Goal: Task Accomplishment & Management: Manage account settings

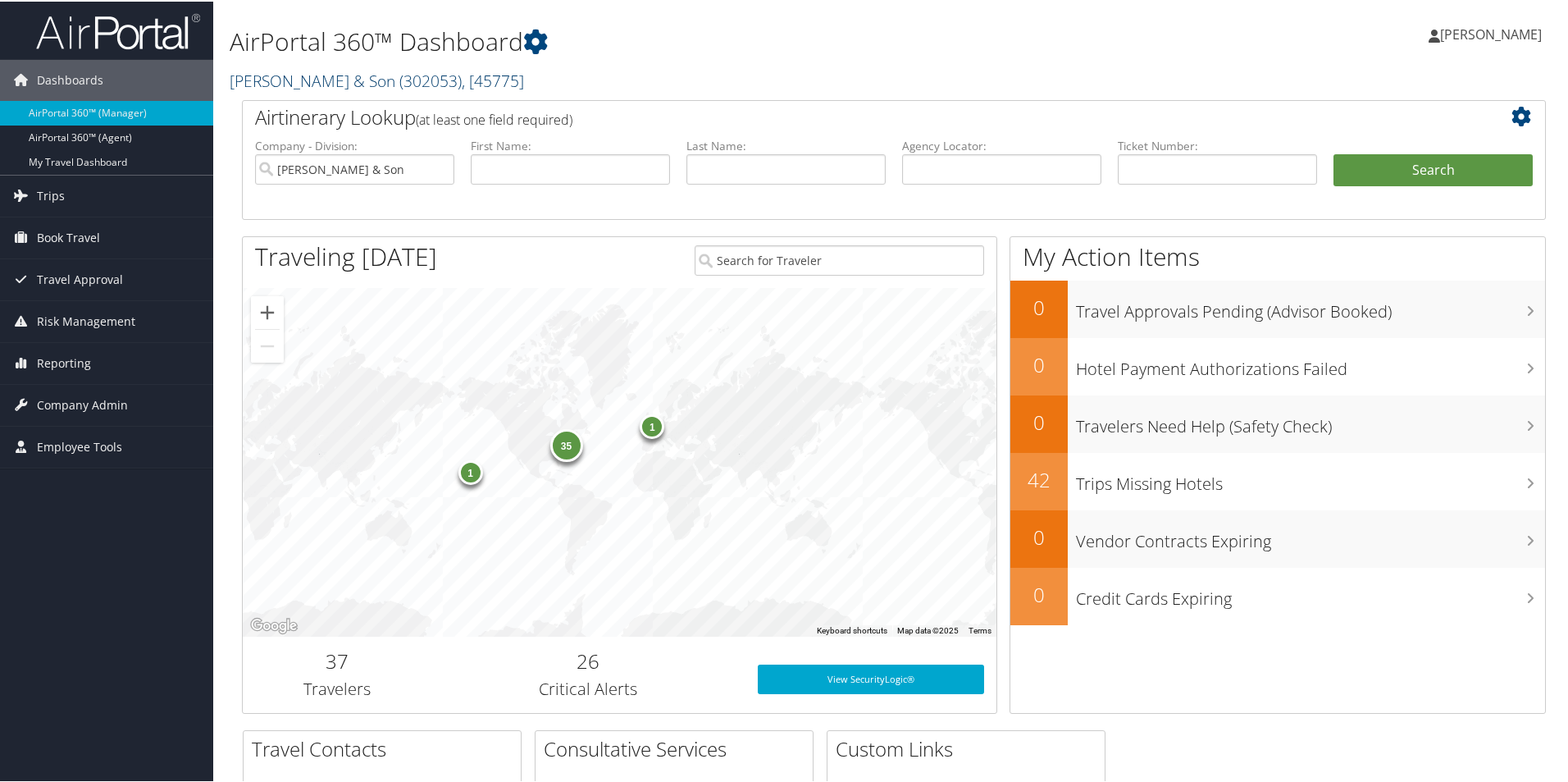
click at [324, 84] on link "CH Guenther & Son ( 302053 ) , [ 45775 ]" at bounding box center [377, 80] width 294 height 23
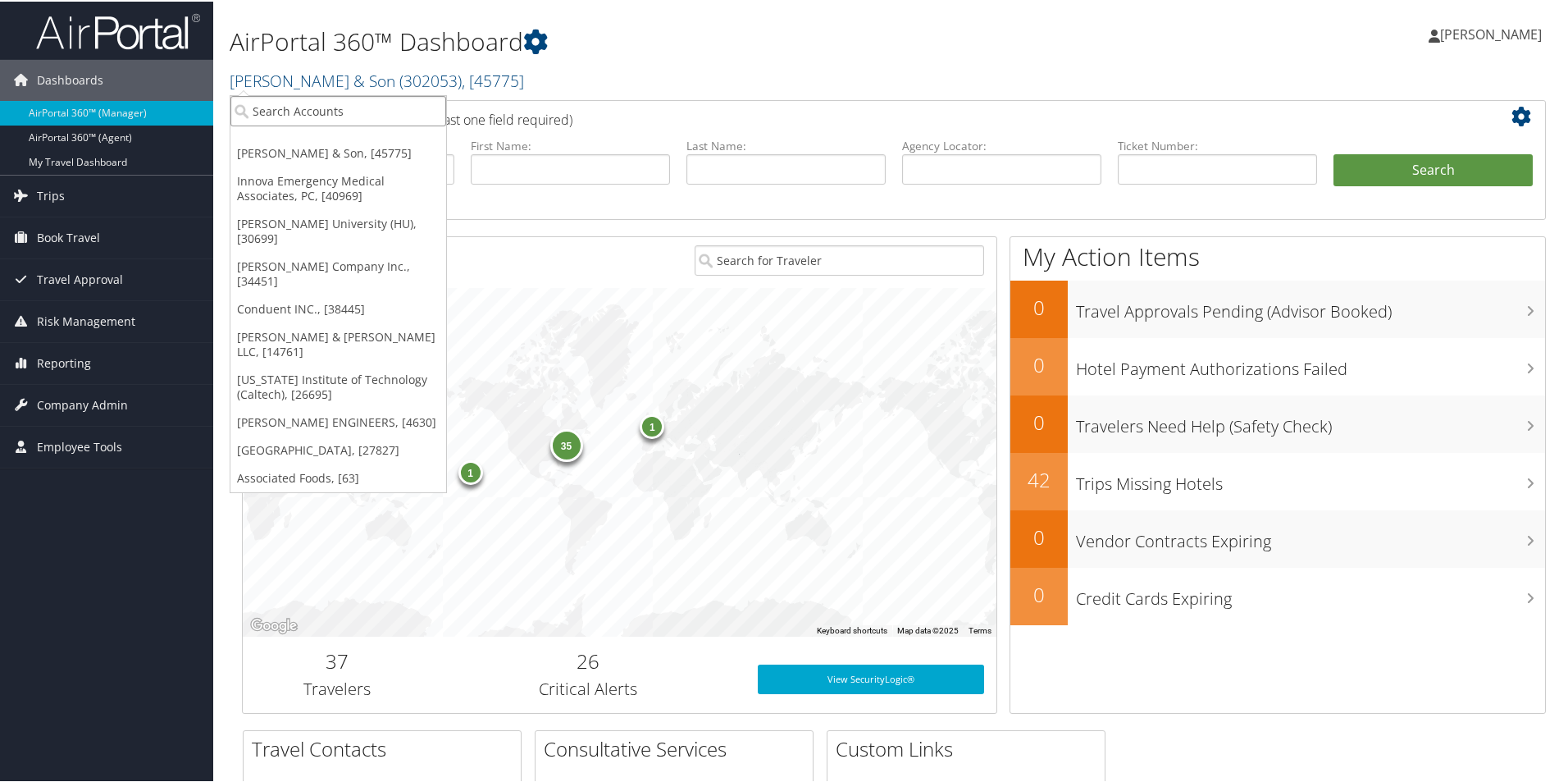
click at [322, 105] on input "search" at bounding box center [338, 110] width 216 height 30
type input "nielse"
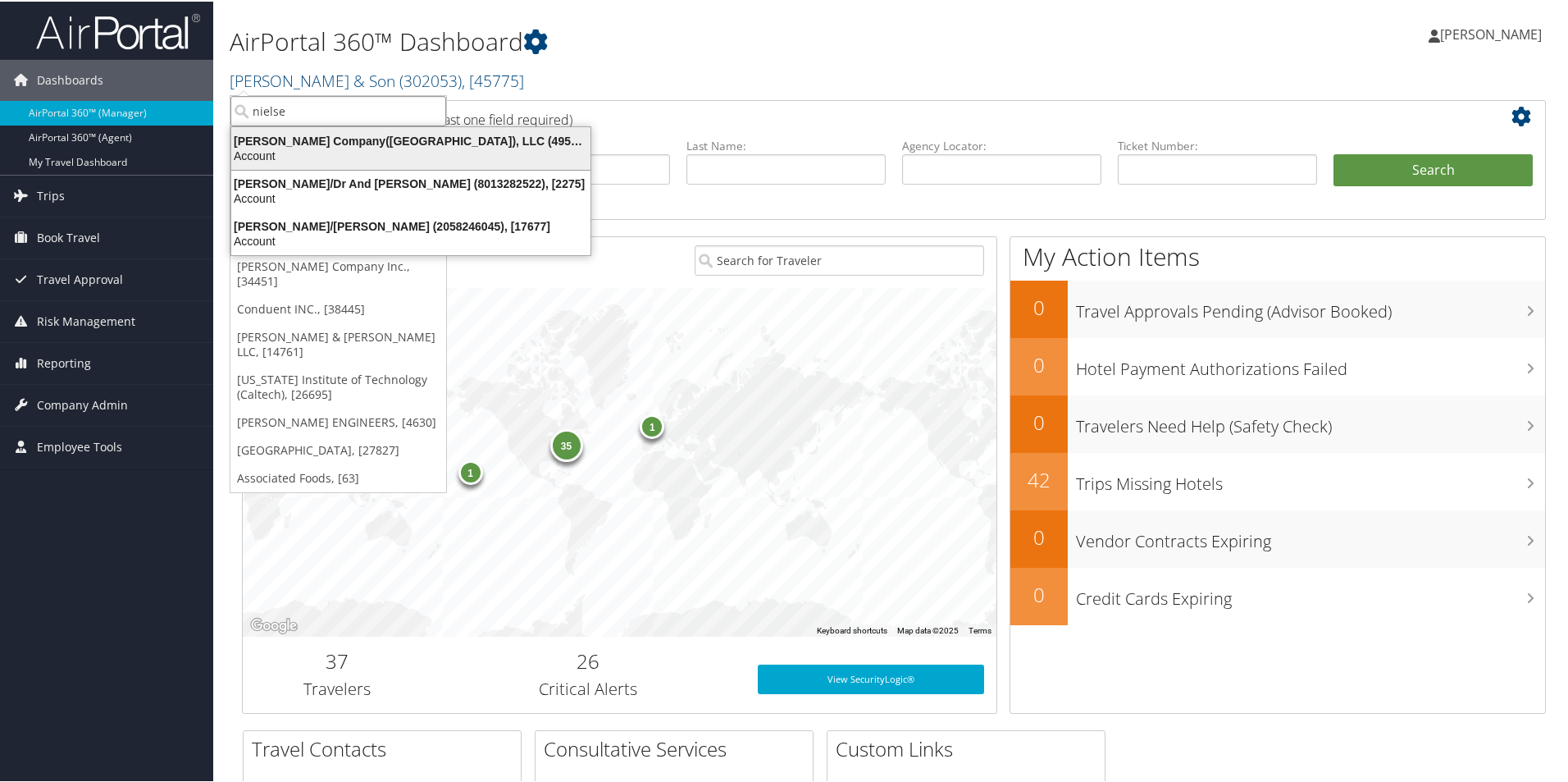
click at [441, 153] on div "Account" at bounding box center [411, 155] width 379 height 15
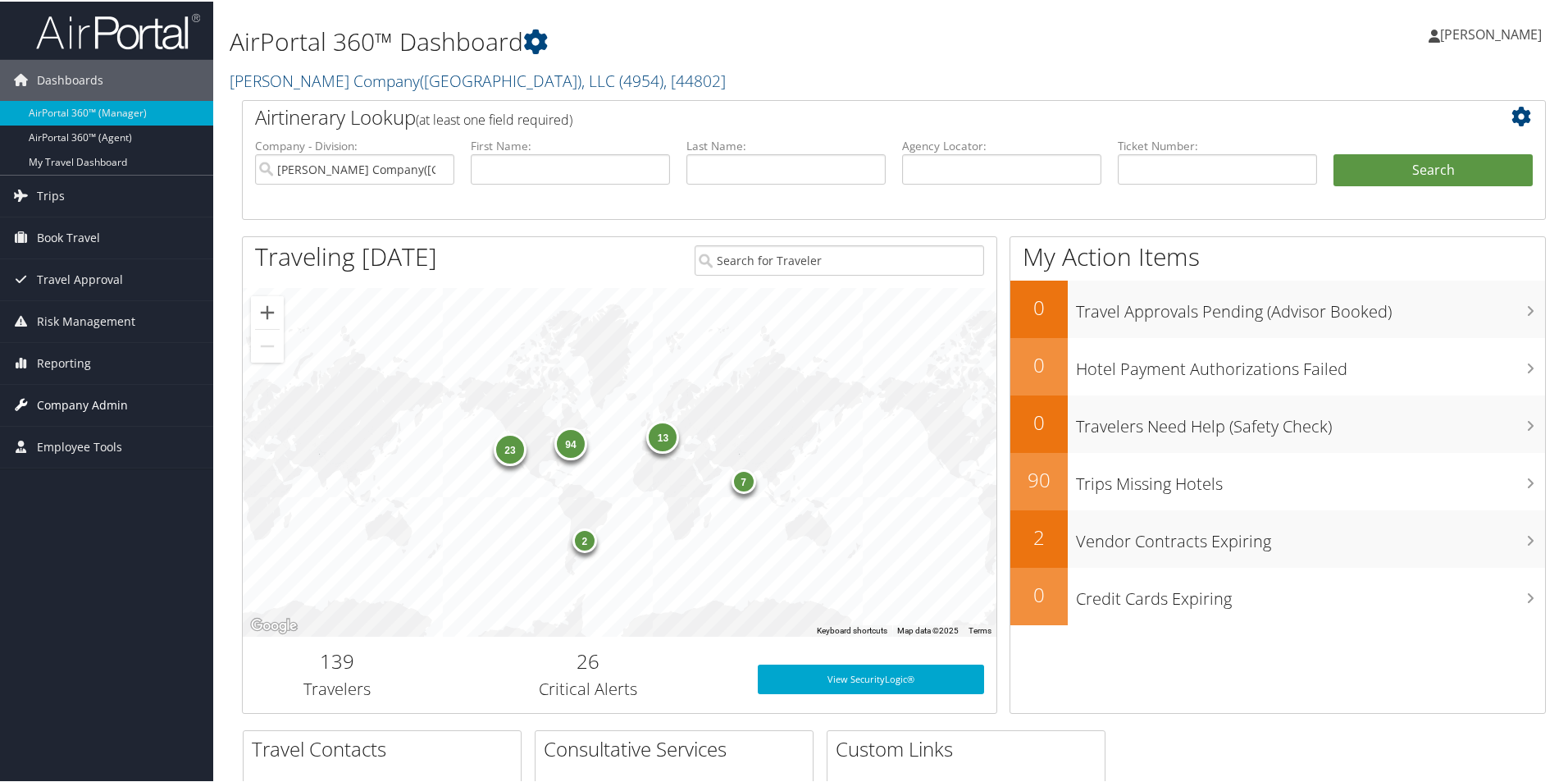
click at [86, 398] on span "Company Admin" at bounding box center [82, 404] width 91 height 41
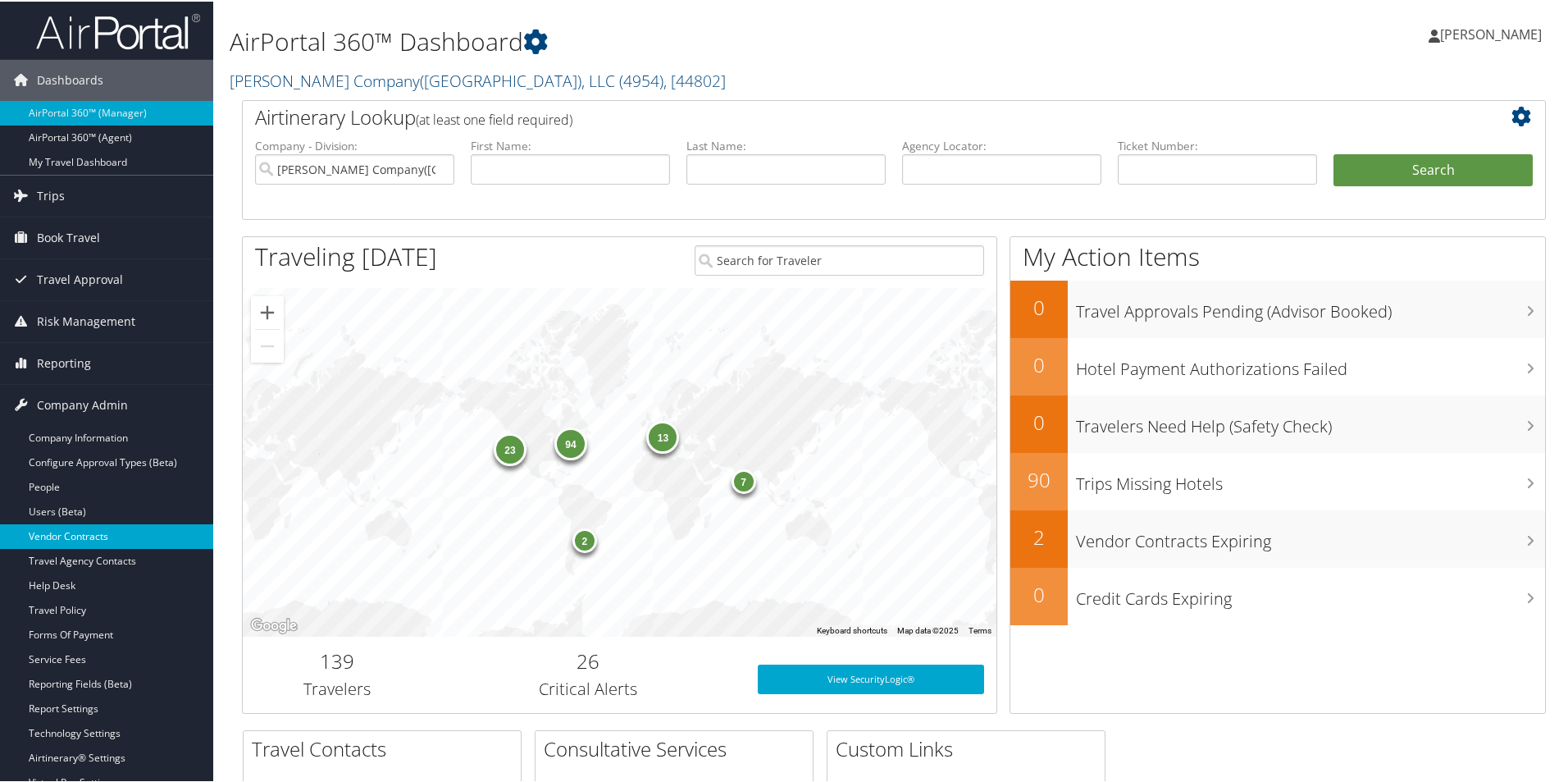
click at [65, 538] on link "Vendor Contracts" at bounding box center [107, 534] width 214 height 24
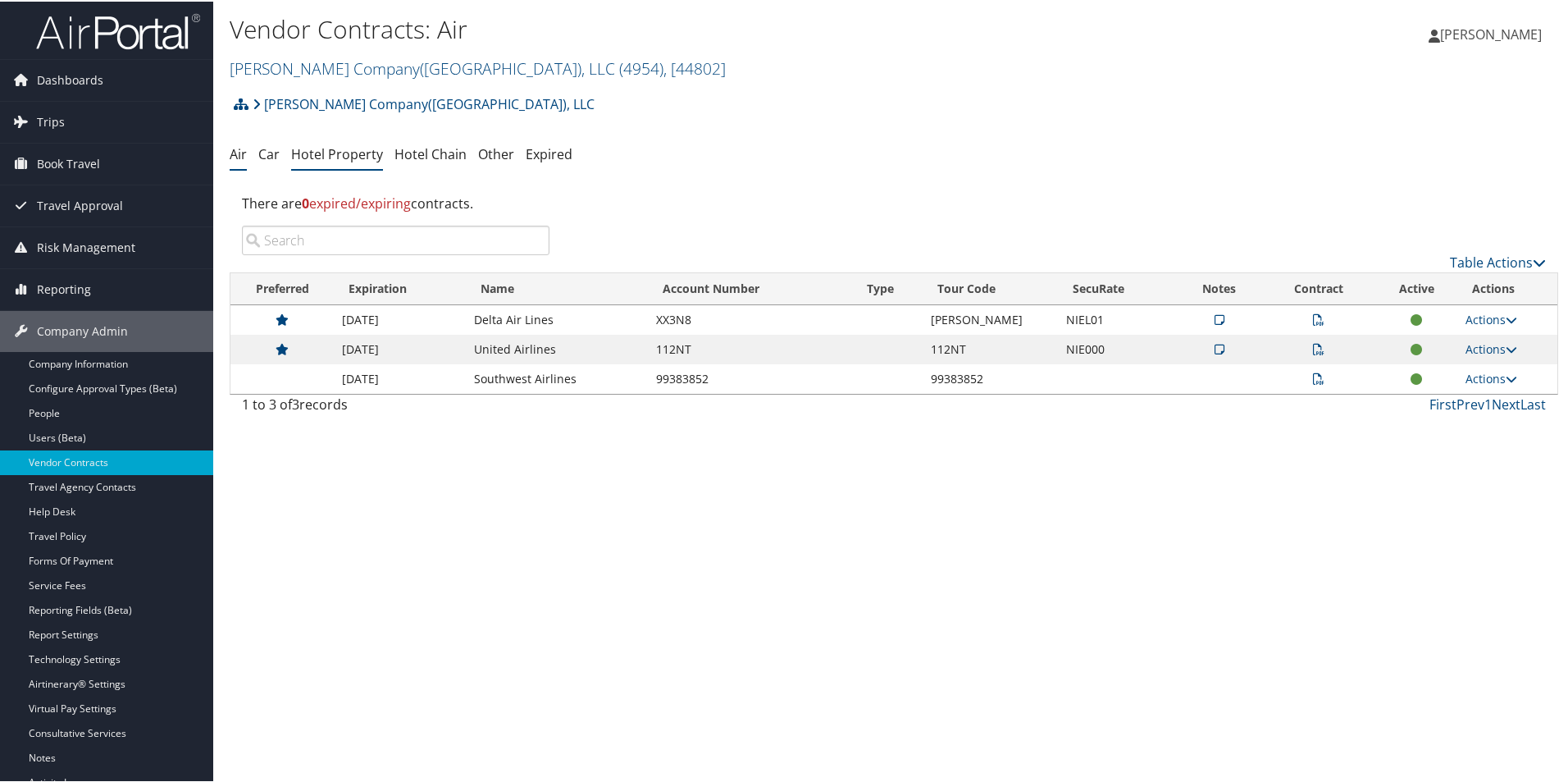
click at [322, 158] on link "Hotel Property" at bounding box center [337, 152] width 92 height 18
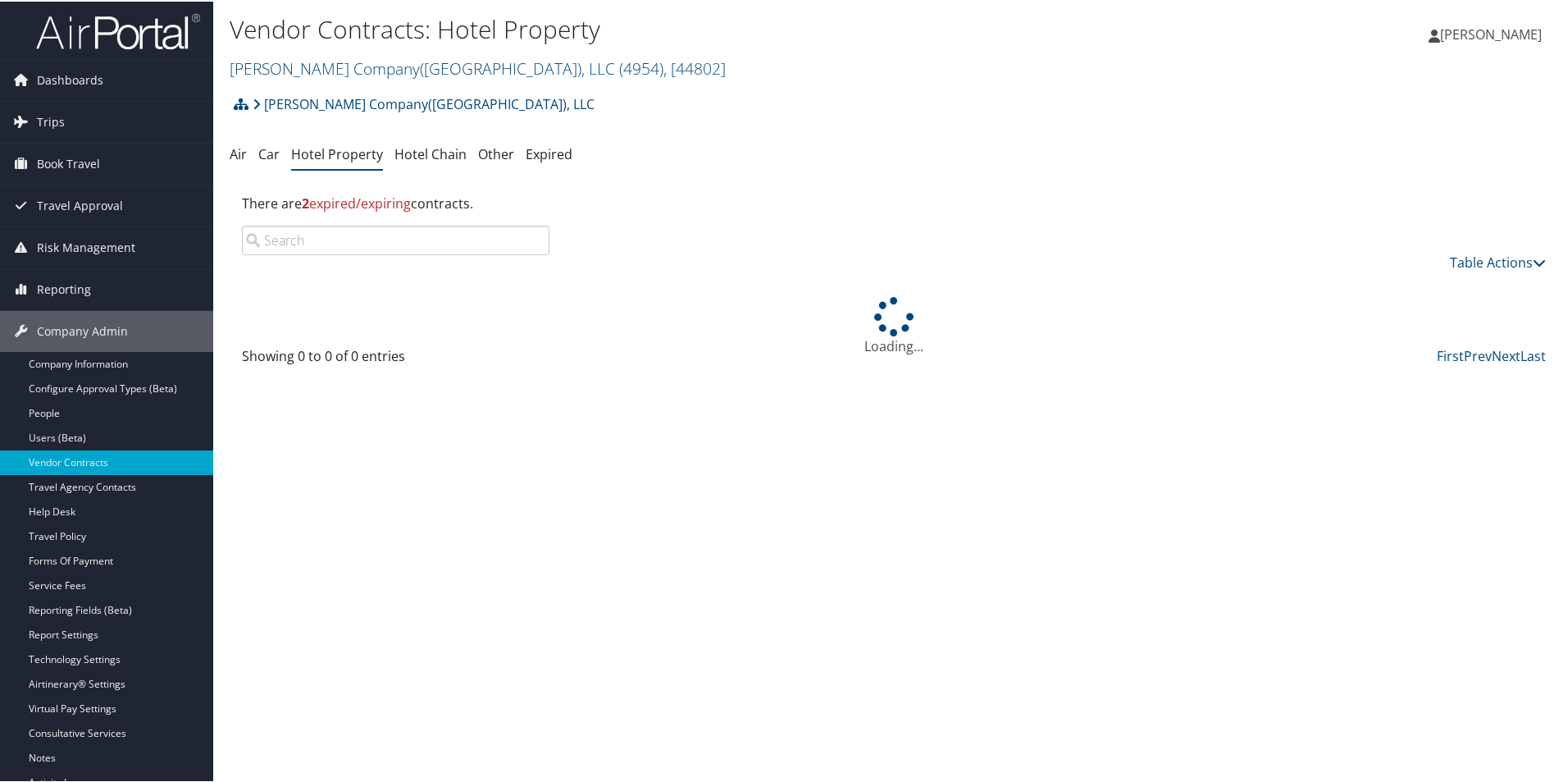
click at [396, 240] on input "search" at bounding box center [396, 239] width 307 height 30
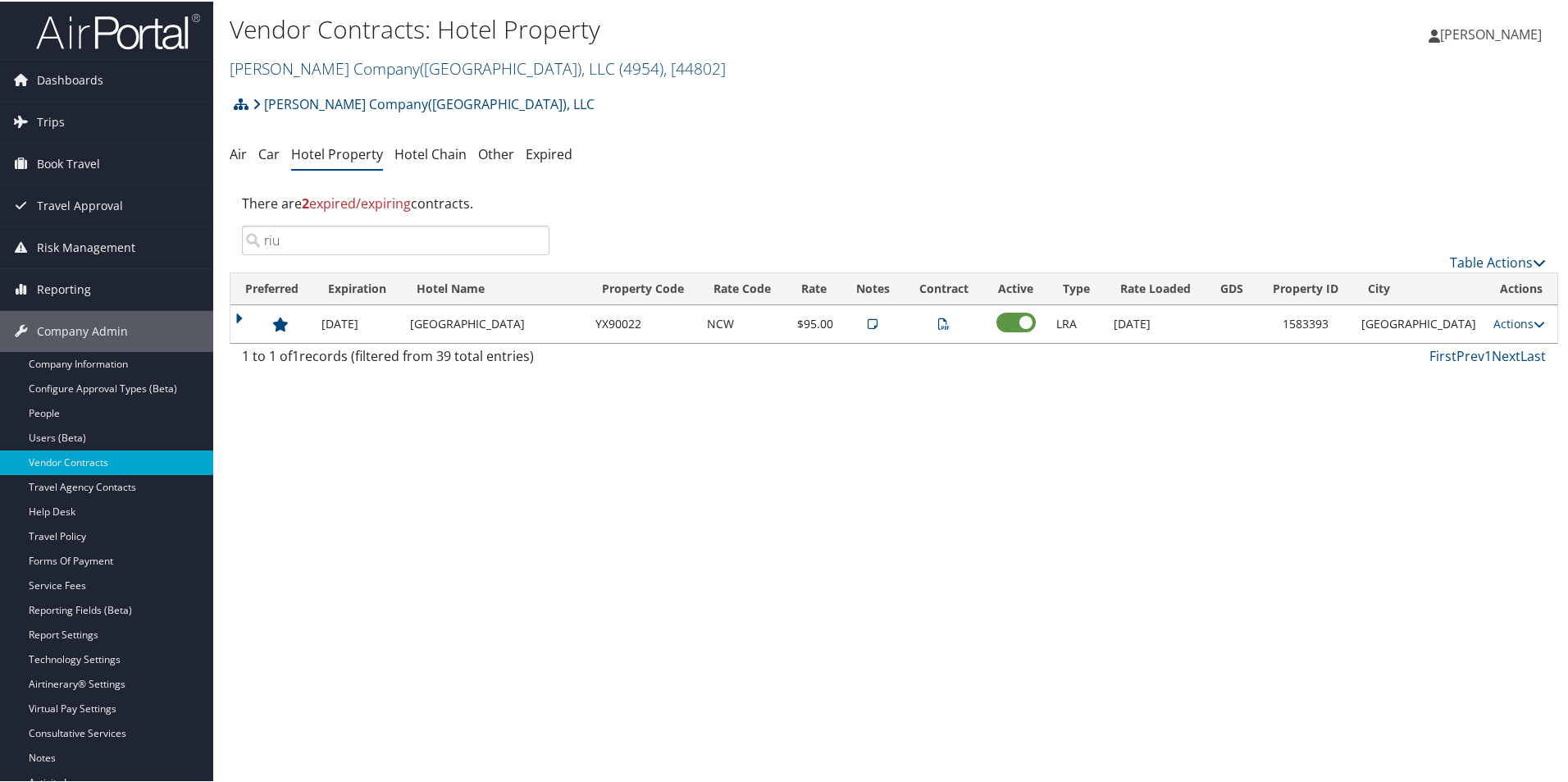
type input "riu"
click at [1501, 329] on link "Actions" at bounding box center [1519, 322] width 52 height 16
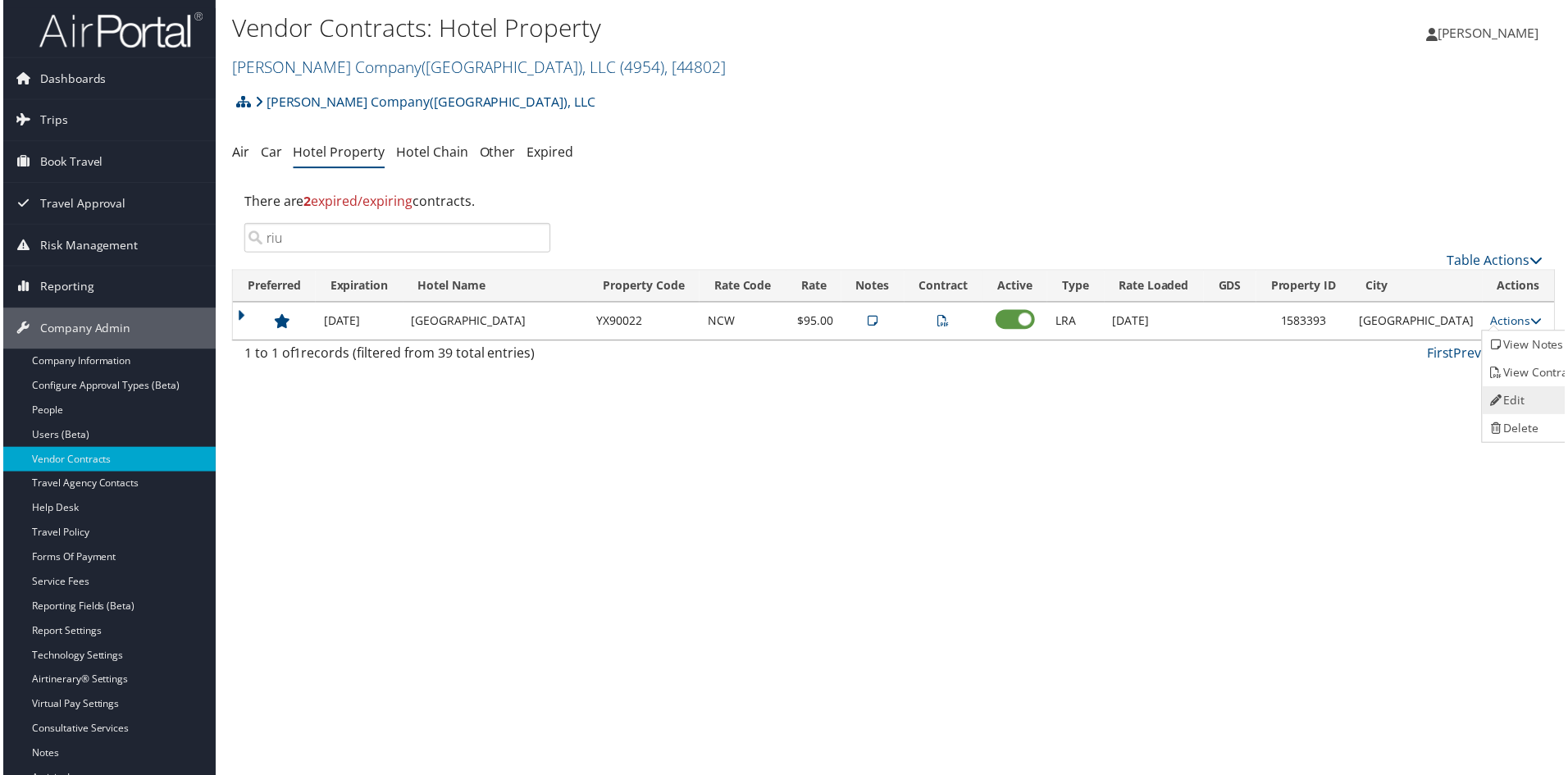
click at [1503, 407] on icon at bounding box center [1500, 402] width 15 height 11
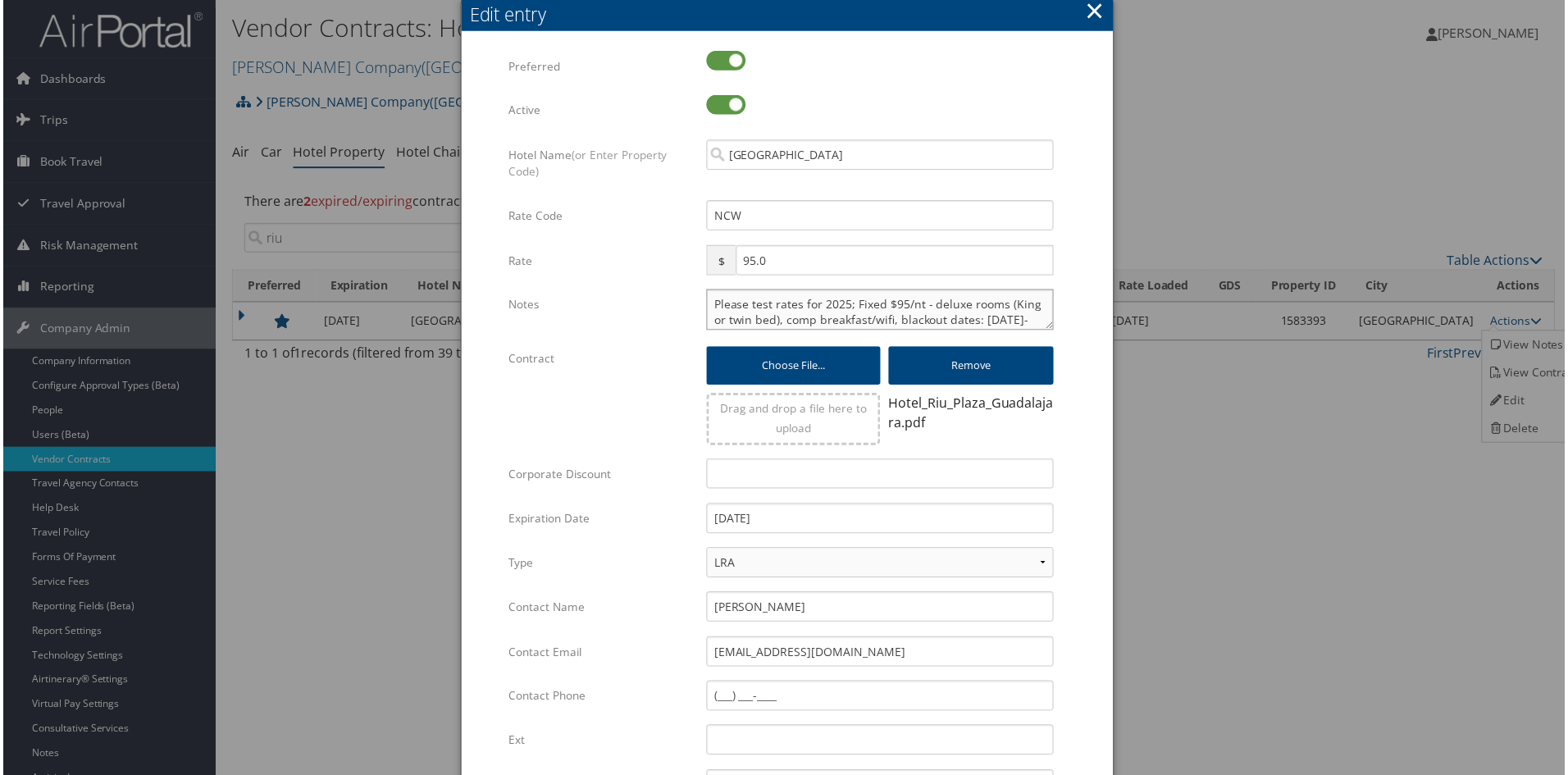
drag, startPoint x: 843, startPoint y: 306, endPoint x: 678, endPoint y: 278, distance: 167.4
click at [663, 299] on div "Notes Please test rates for 2025; Fixed $95/nt - deluxe rooms (King or twin bed…" at bounding box center [787, 318] width 560 height 54
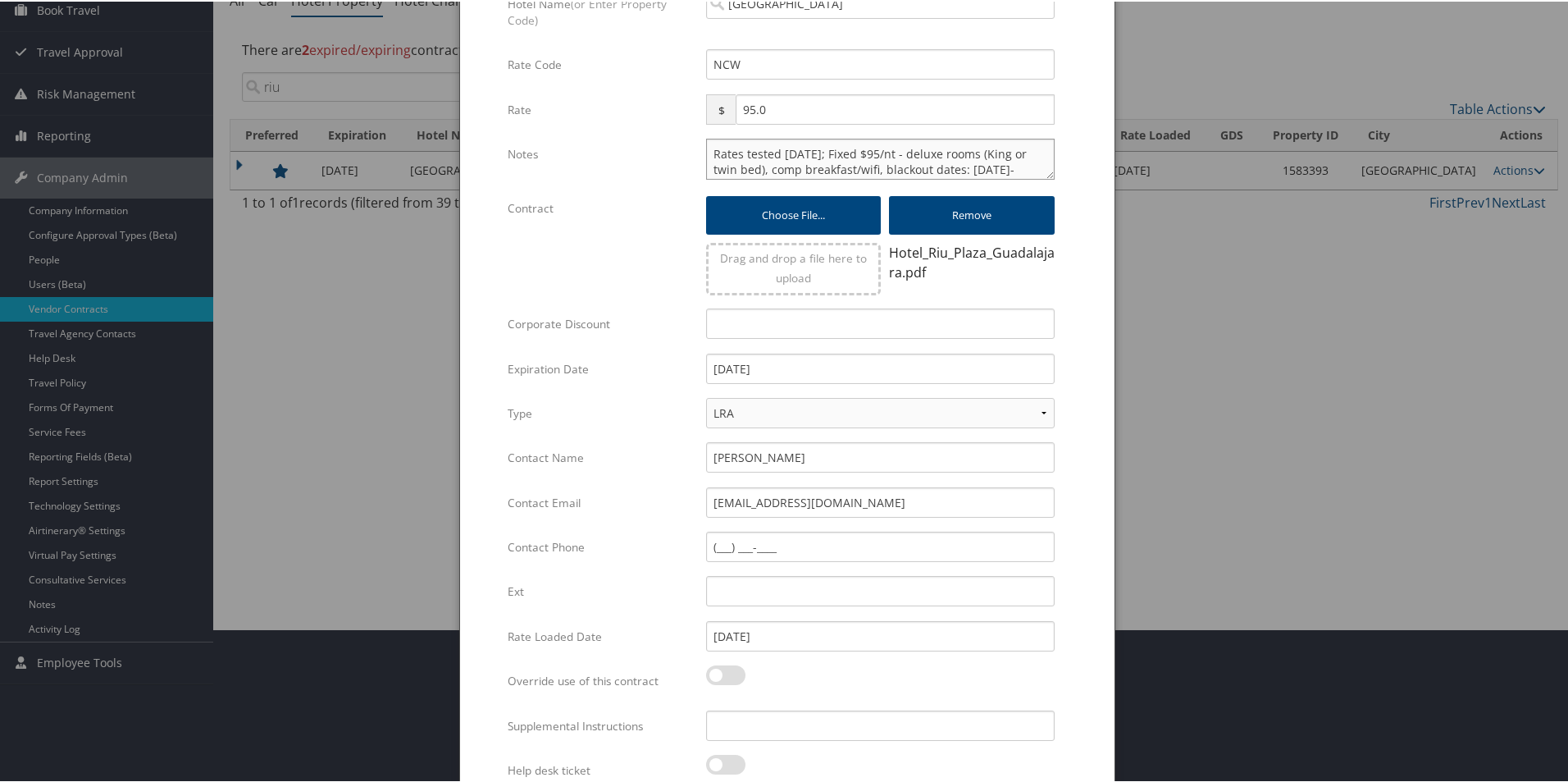
scroll to position [164, 0]
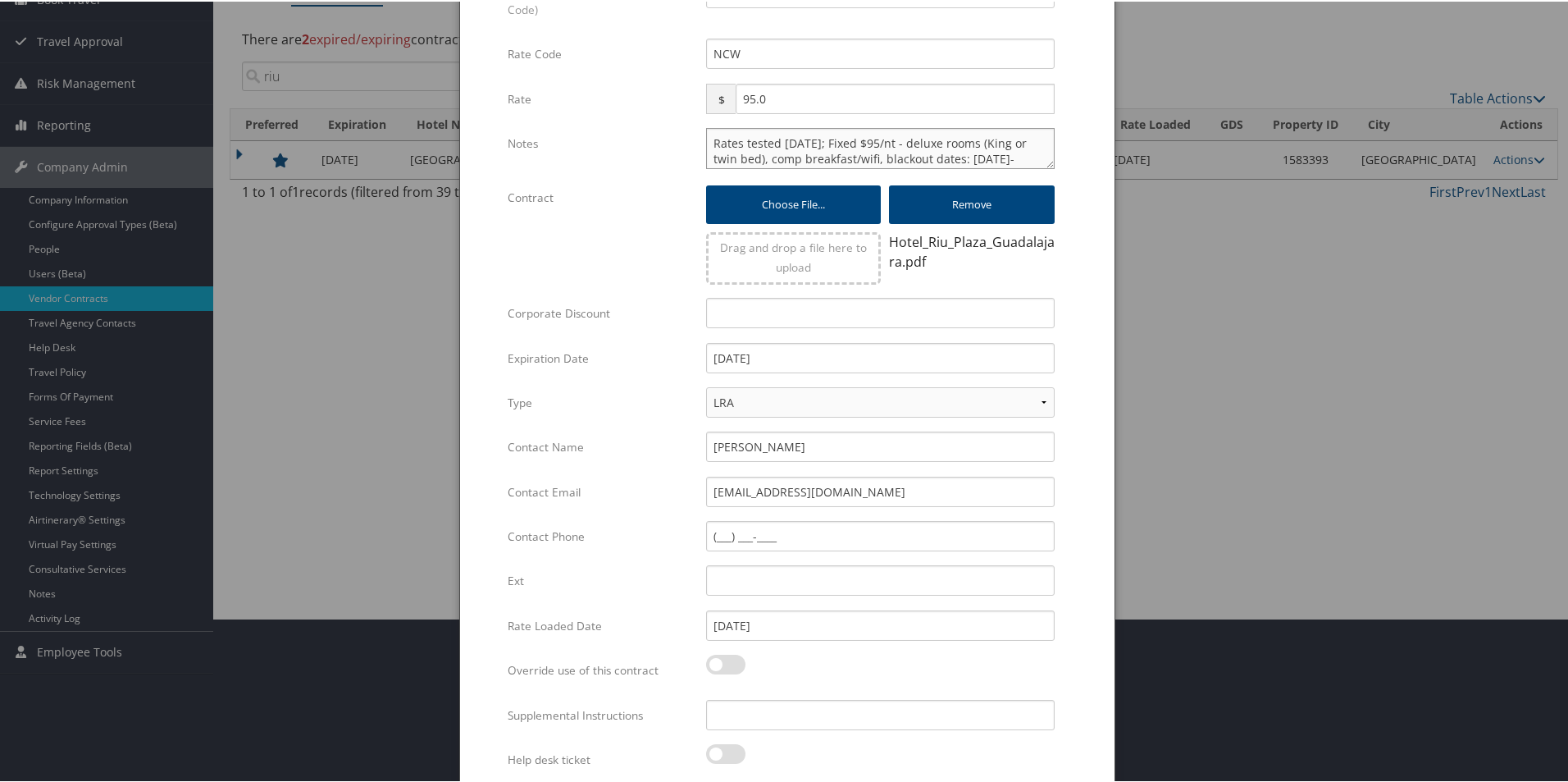
type textarea "Rates tested 10/6/25; Fixed $95/nt - deluxe rooms (King or twin bed), comp brea…"
drag, startPoint x: 739, startPoint y: 626, endPoint x: 656, endPoint y: 617, distance: 83.5
click at [644, 624] on div "Rate Loaded Date 09/29/2025 Multiple values The selected items contain differen…" at bounding box center [787, 630] width 560 height 44
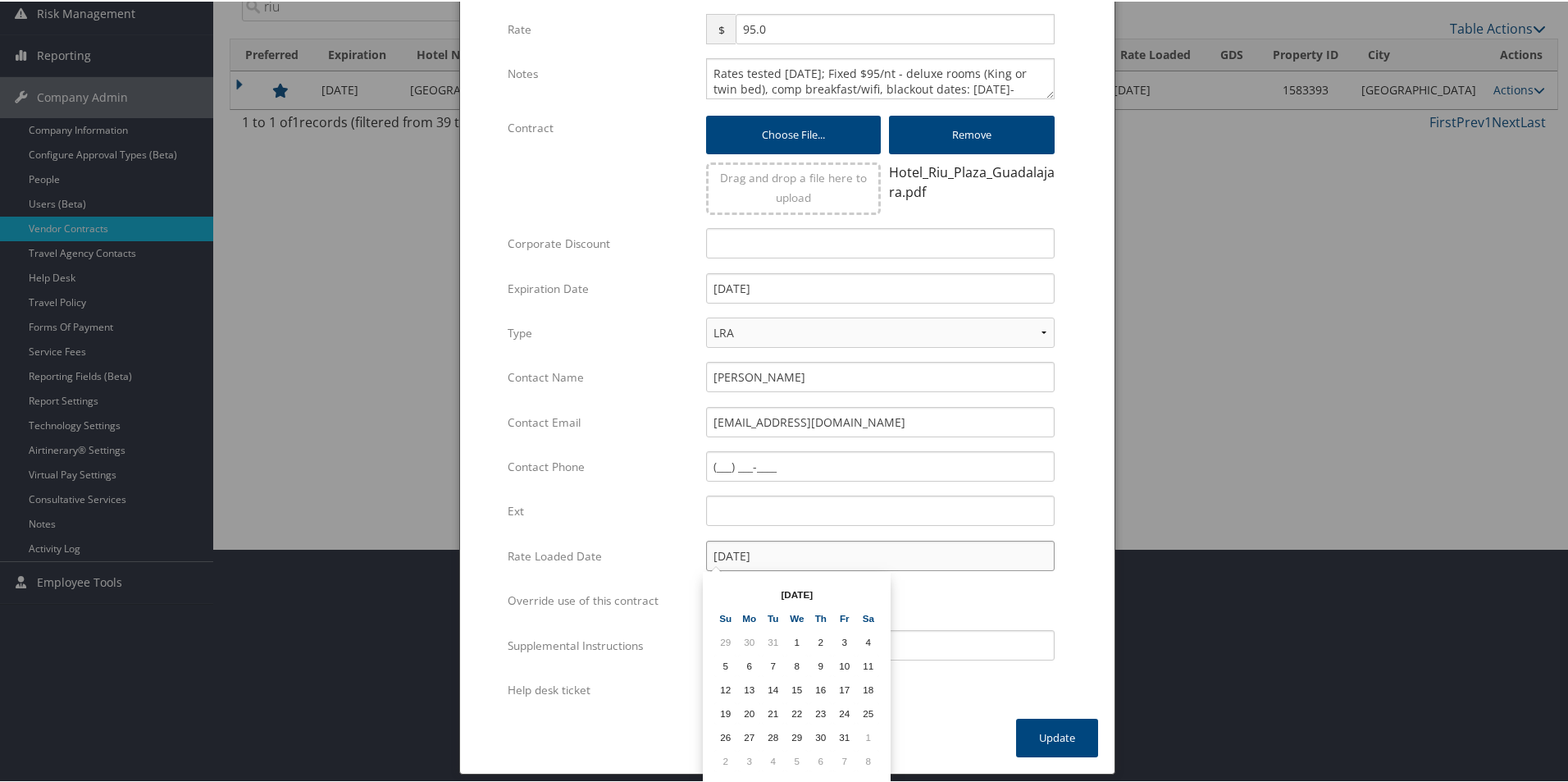
scroll to position [37, 0]
type input "[DATE]"
click at [1041, 734] on button "Update" at bounding box center [1057, 736] width 82 height 38
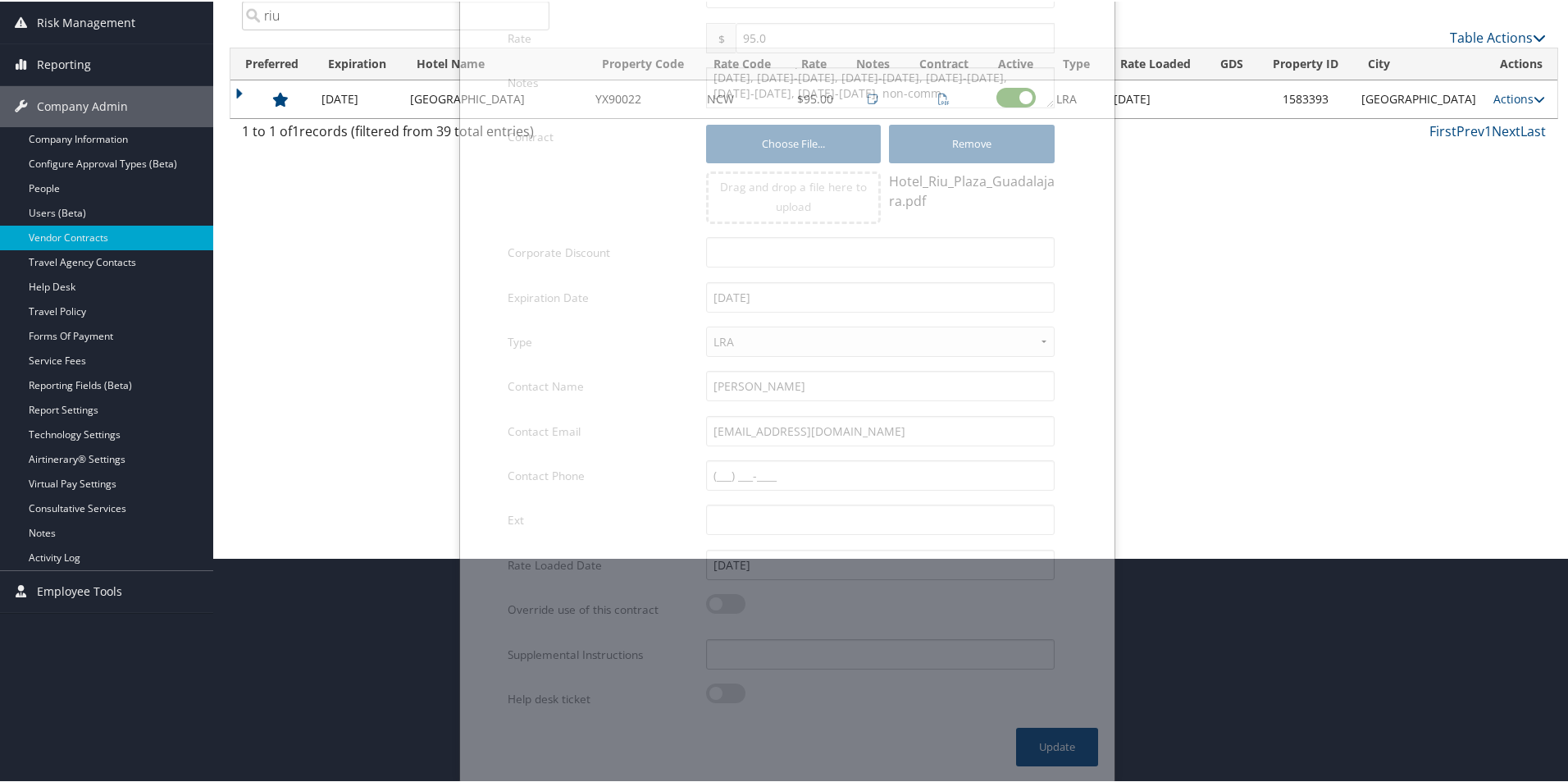
scroll to position [54, 0]
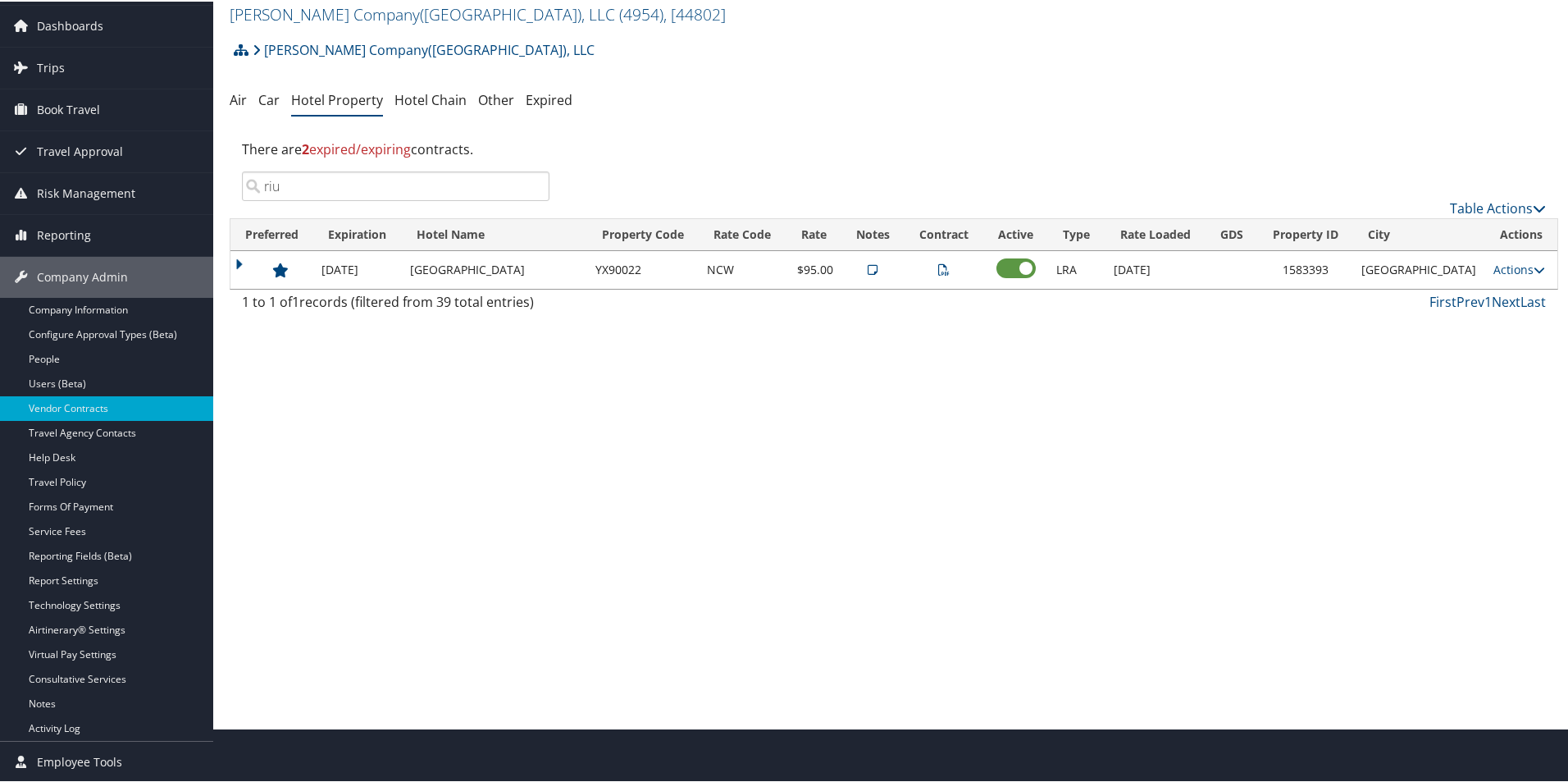
drag, startPoint x: 384, startPoint y: 191, endPoint x: 254, endPoint y: 194, distance: 130.0
click at [254, 194] on input "riu" at bounding box center [396, 185] width 307 height 30
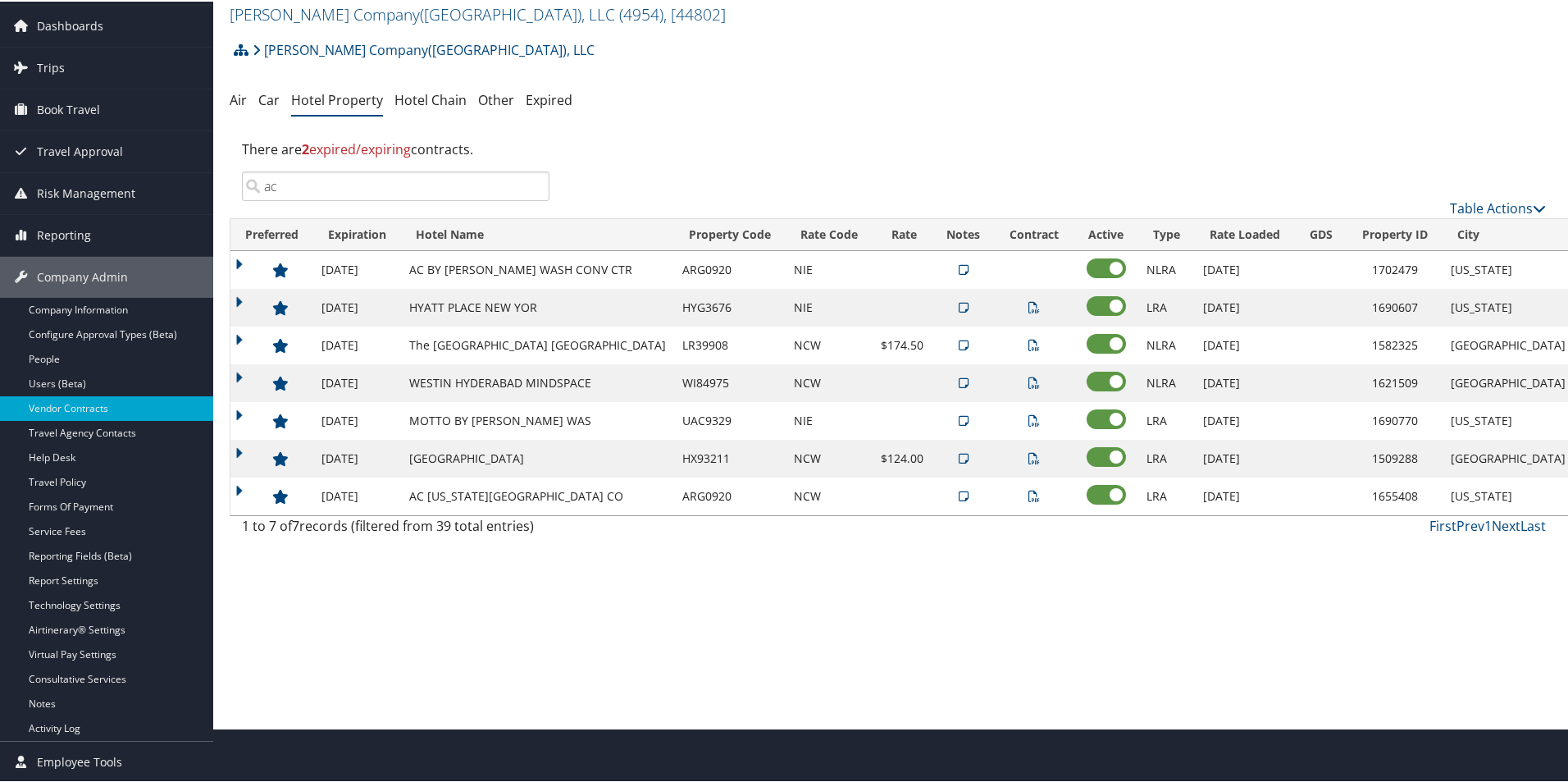
type input "ac"
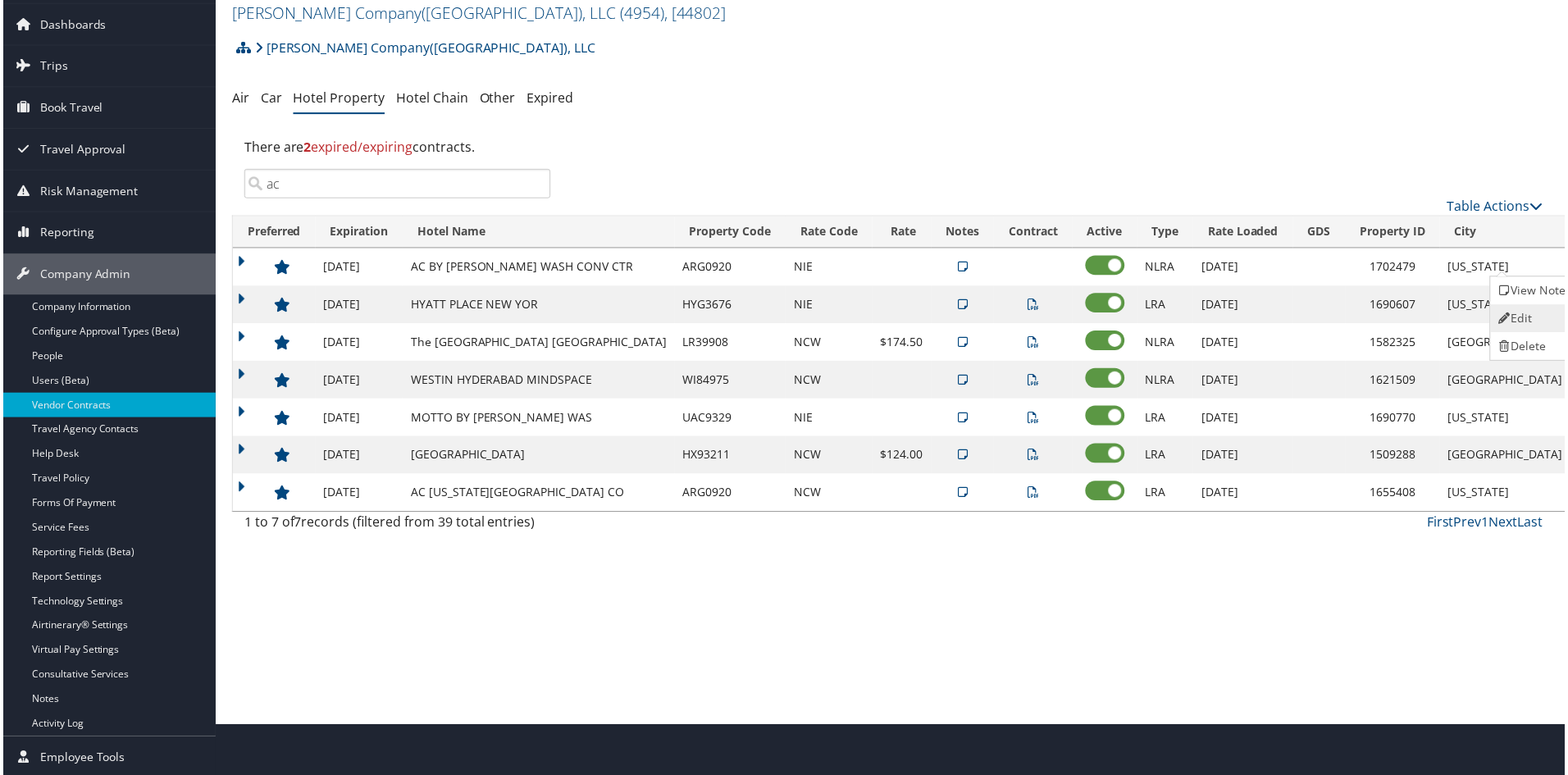
click at [1522, 312] on link "Edit" at bounding box center [1538, 320] width 89 height 28
select select "NLRA"
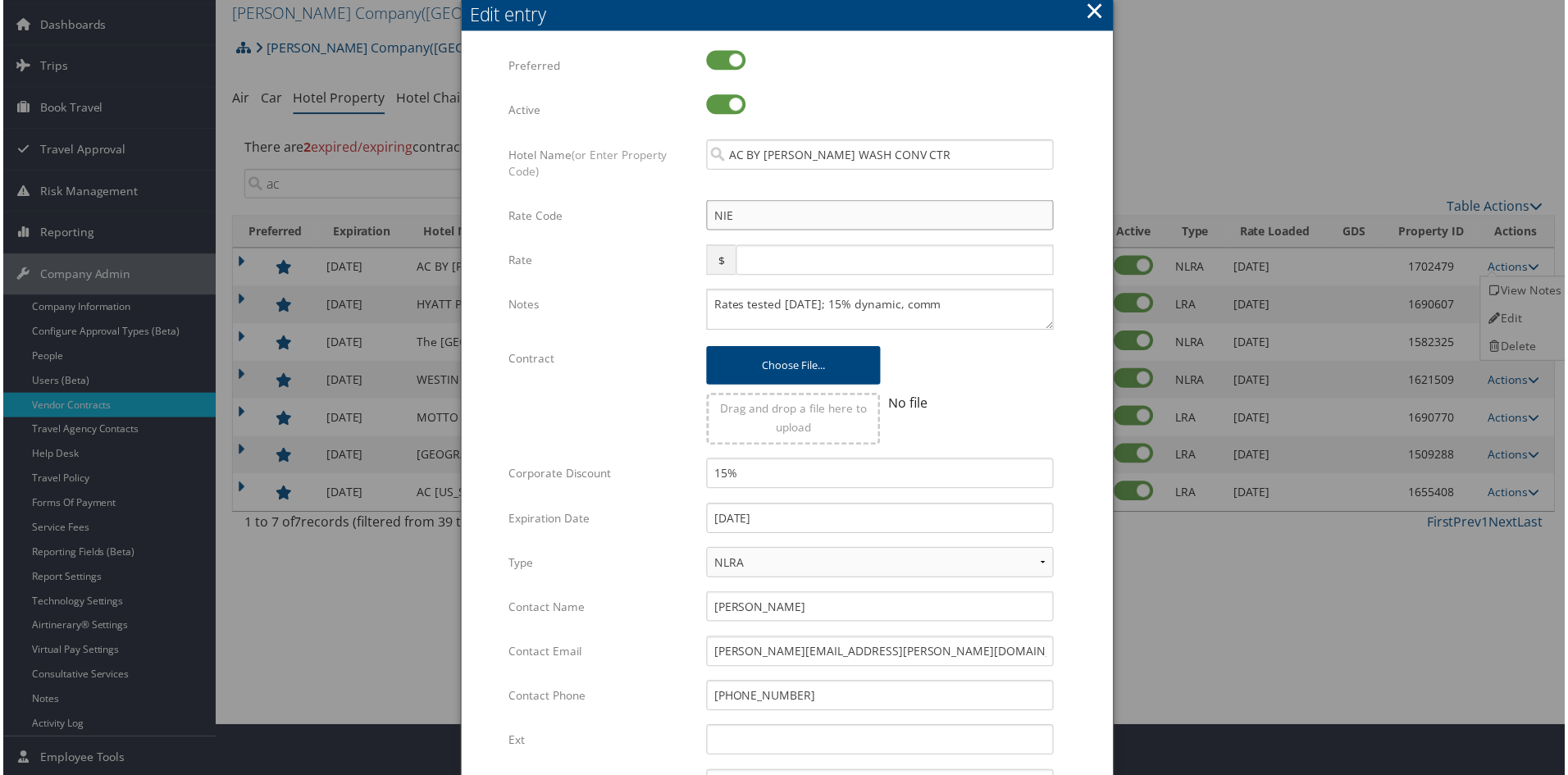
click at [745, 215] on input "NIE" at bounding box center [880, 216] width 349 height 30
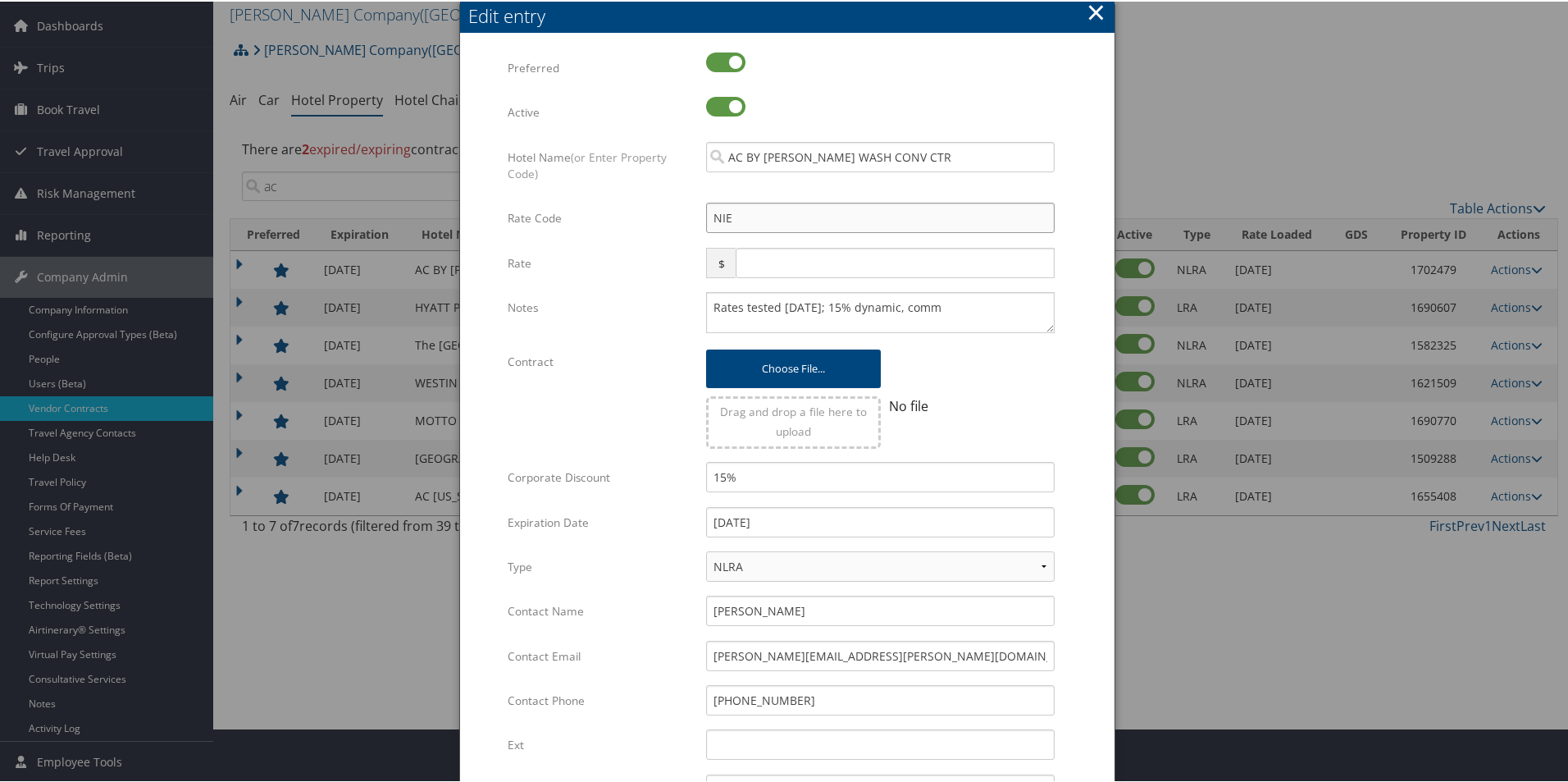
type input "NI"
checkbox input "true"
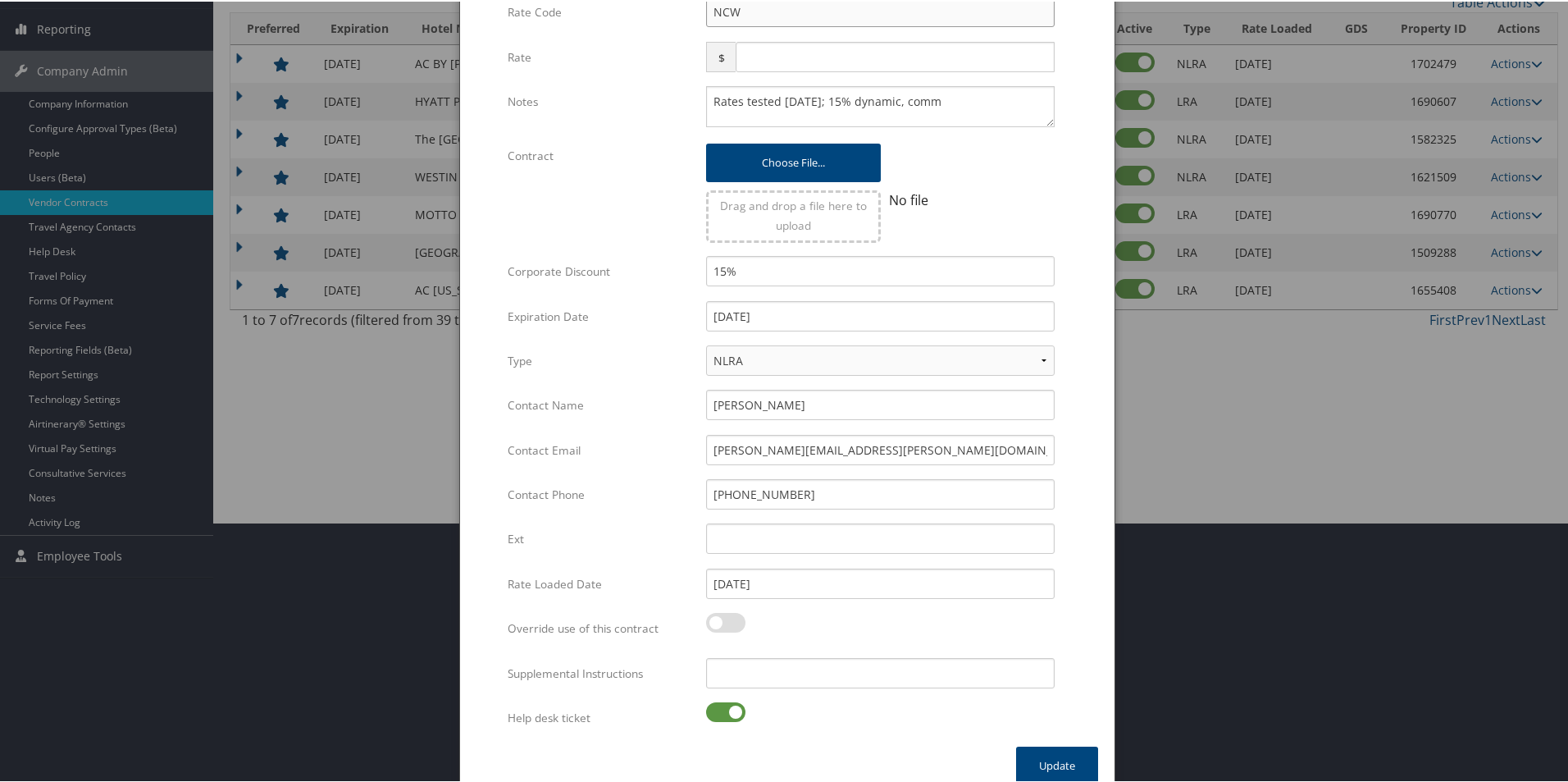
scroll to position [279, 0]
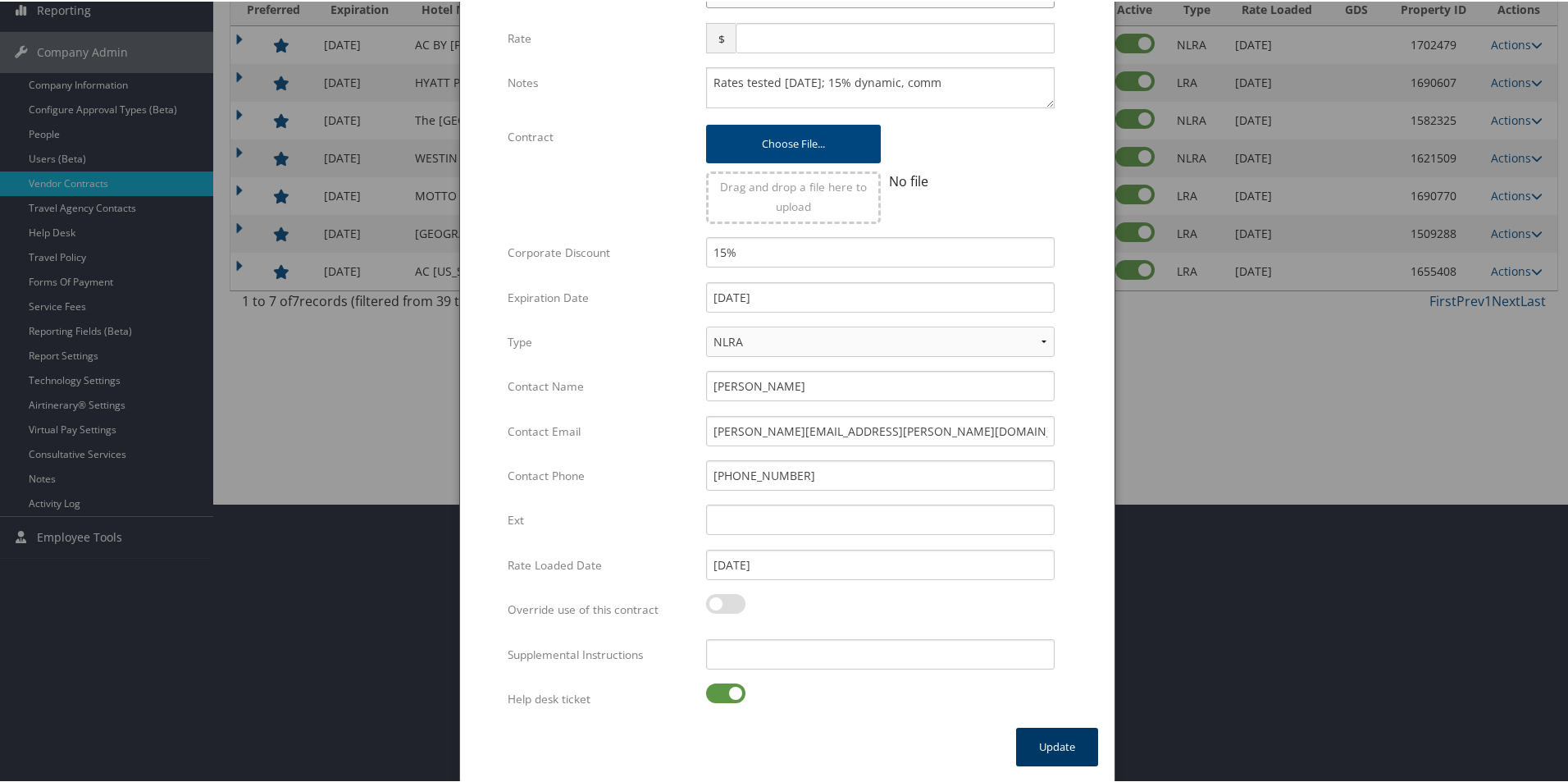
type input "NCW"
click at [1038, 743] on button "Update" at bounding box center [1057, 744] width 82 height 38
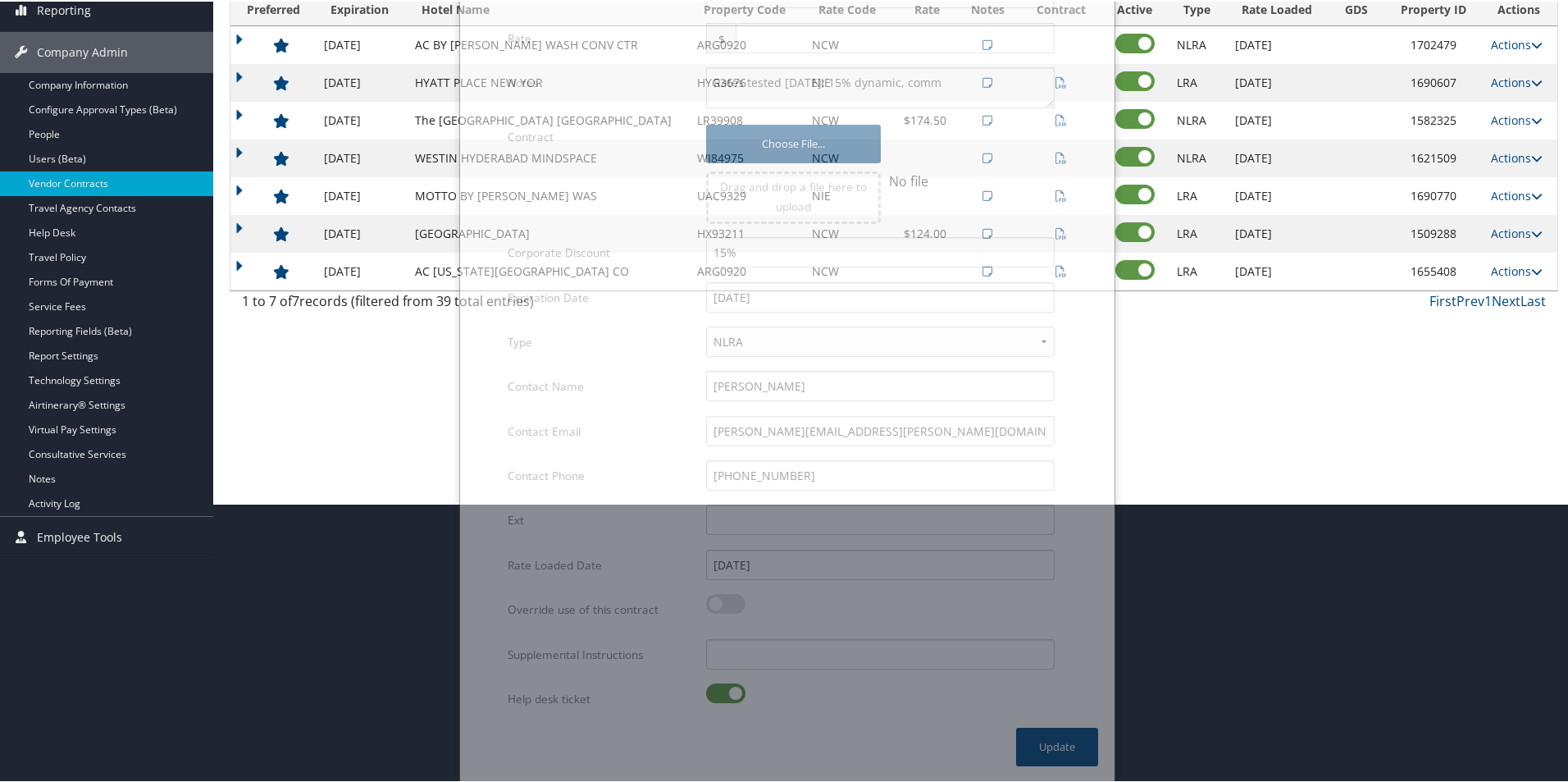
scroll to position [54, 0]
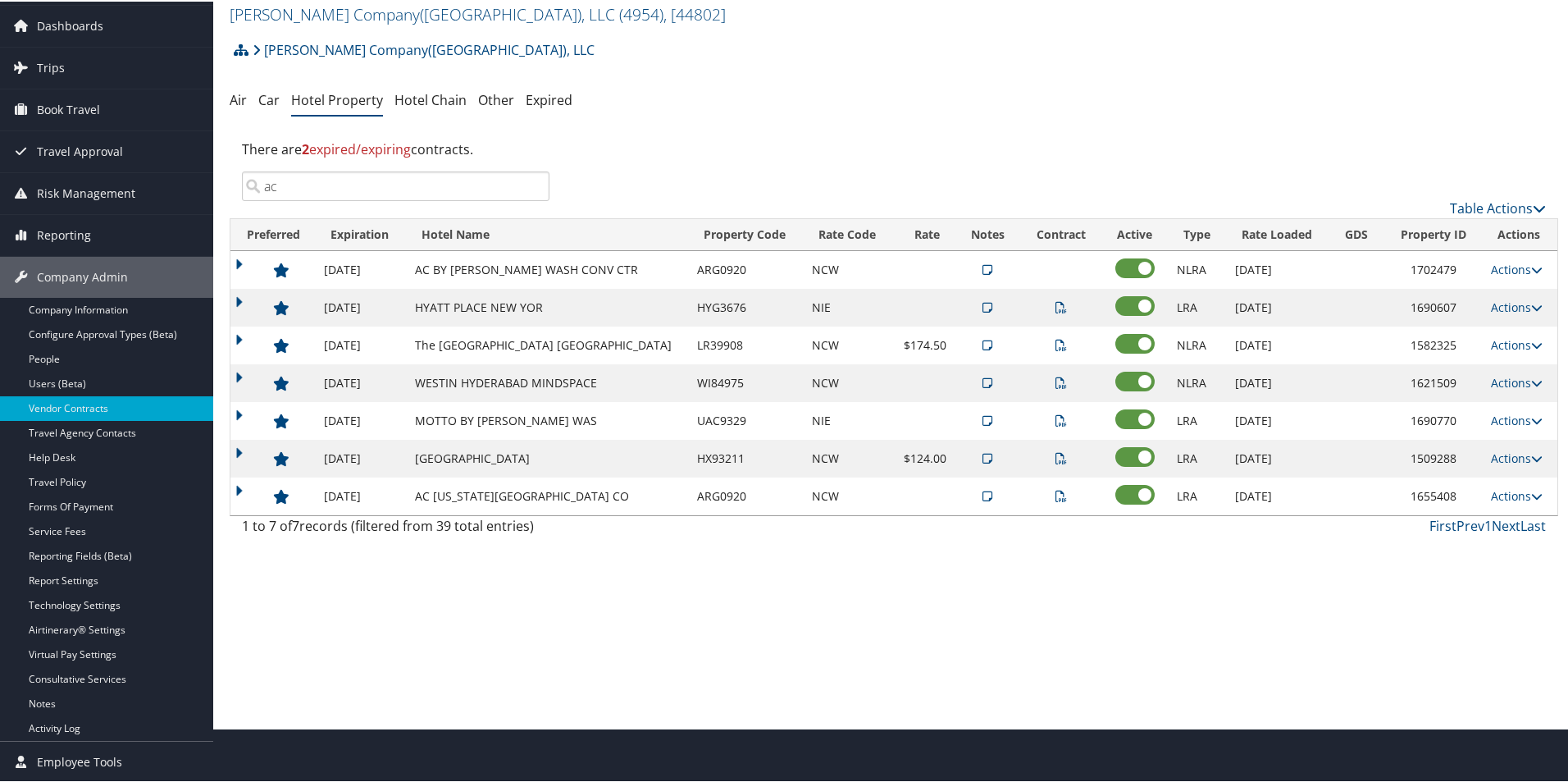
click at [1512, 276] on td "Actions View Notes Edit Delete" at bounding box center [1520, 268] width 75 height 38
click at [1507, 268] on link "Actions" at bounding box center [1516, 267] width 52 height 16
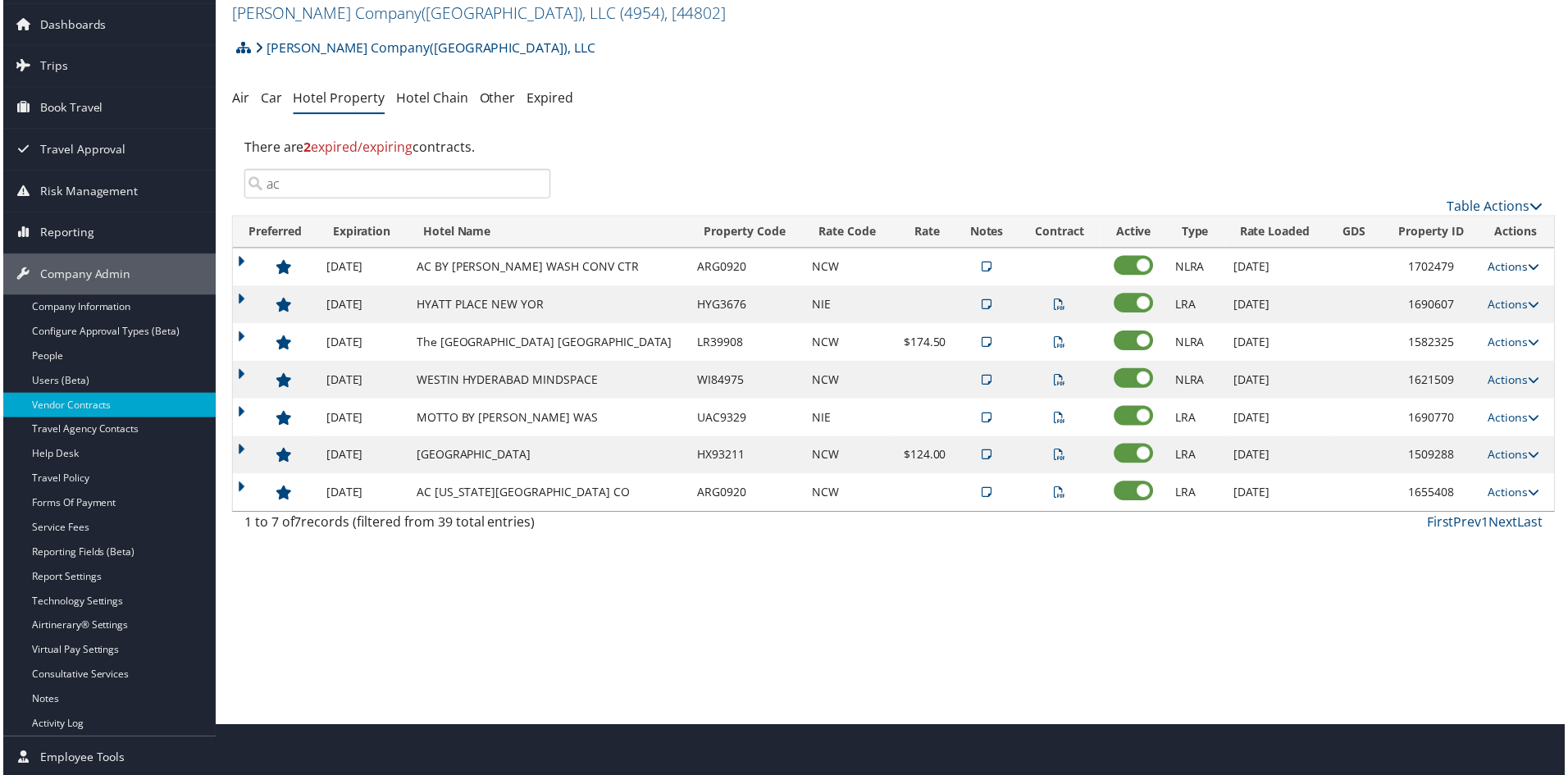
scroll to position [61, 0]
click at [1512, 312] on link "Edit" at bounding box center [1528, 320] width 89 height 28
select select "NLRA"
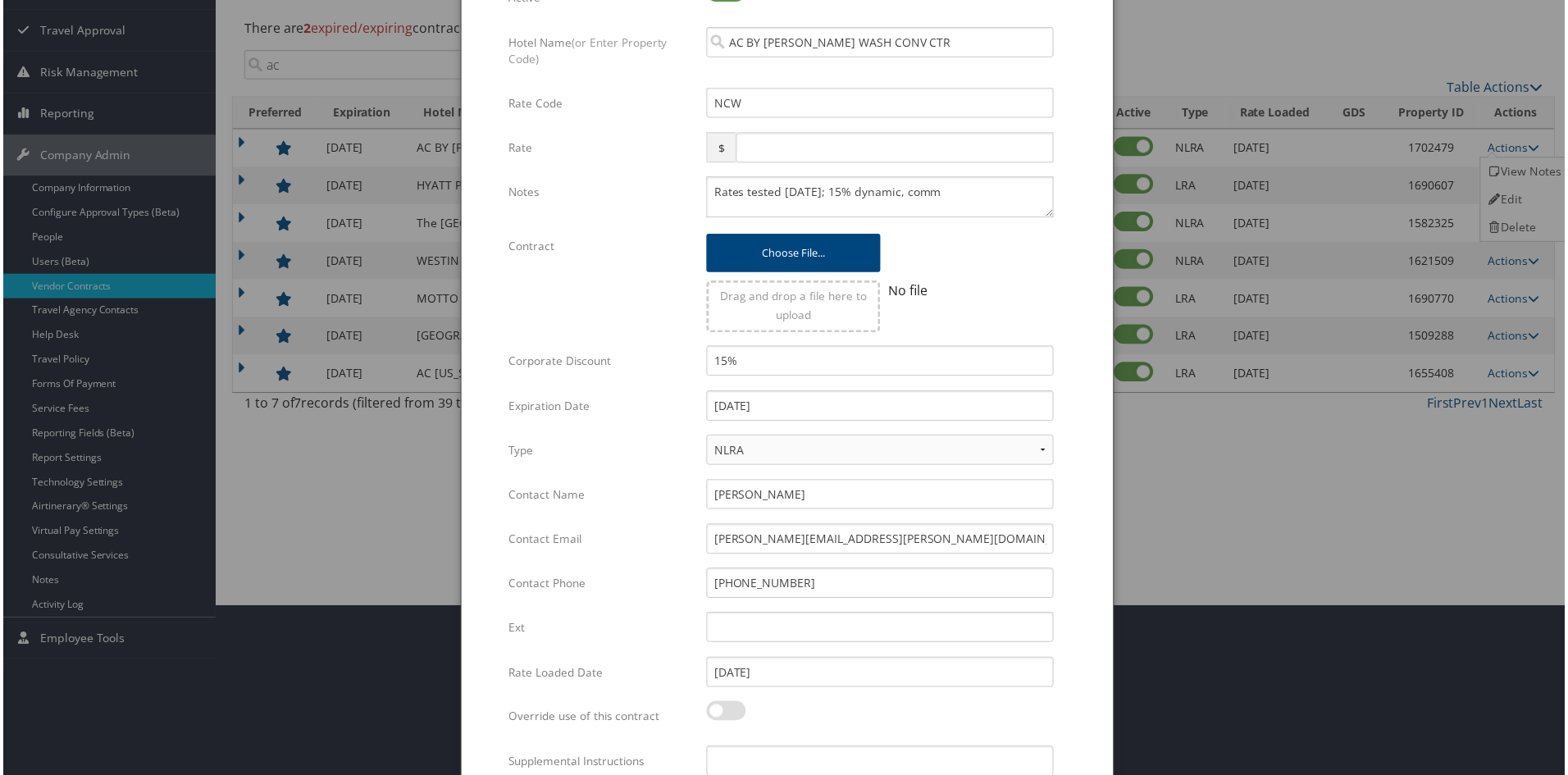
scroll to position [292, 0]
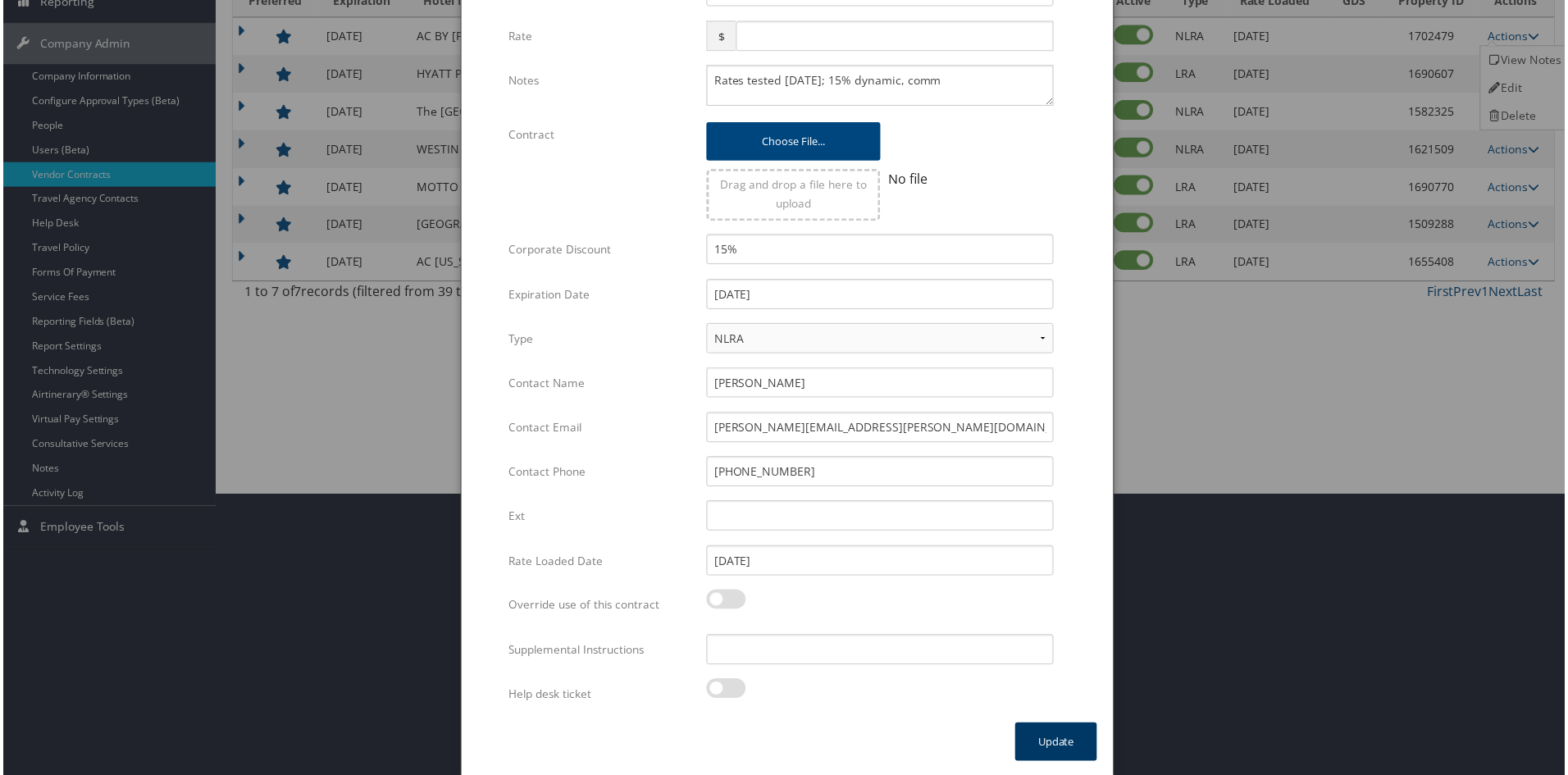
click at [1041, 740] on button "Update" at bounding box center [1057, 744] width 82 height 38
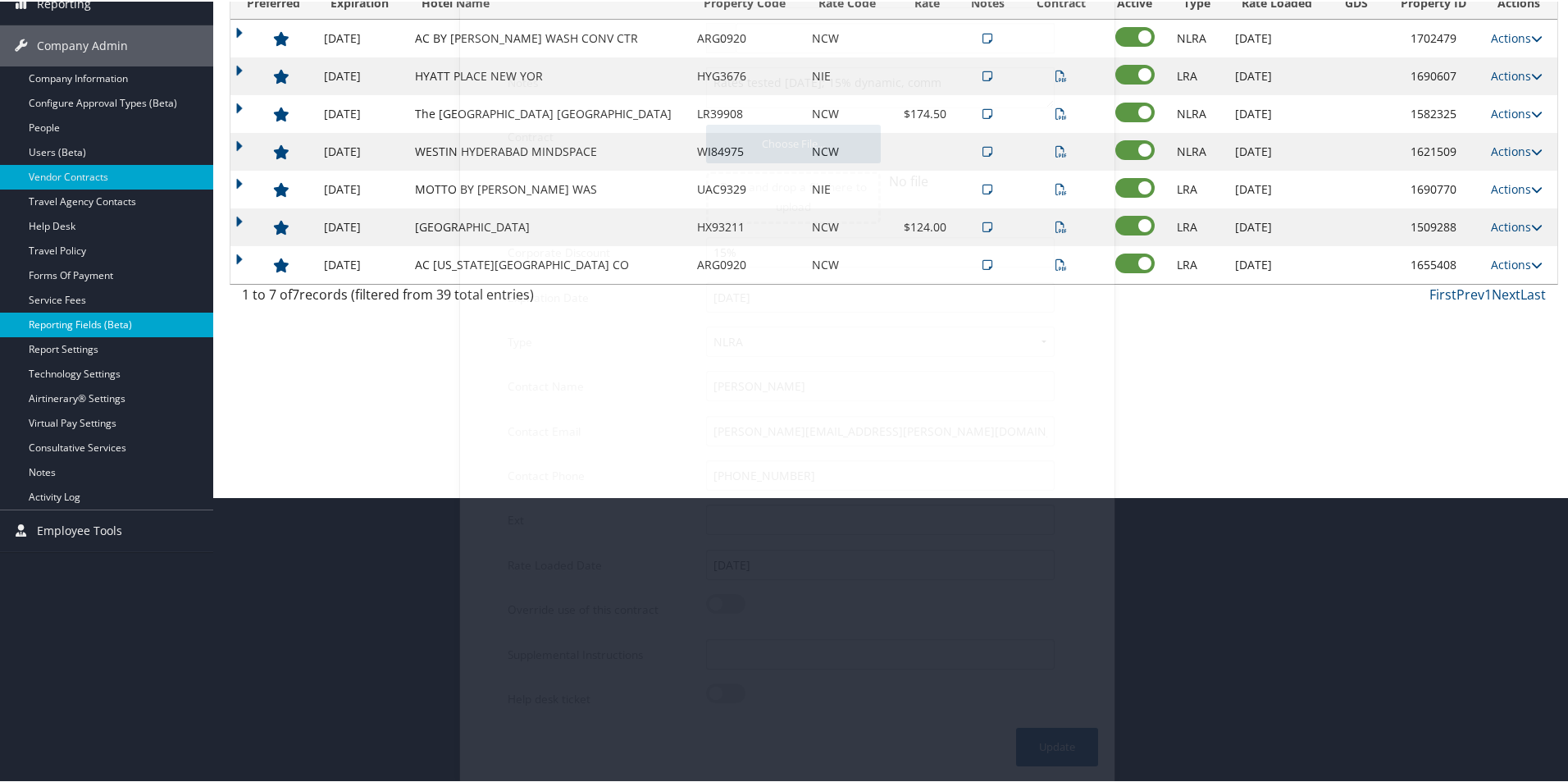
scroll to position [54, 0]
